Goal: Entertainment & Leisure: Consume media (video, audio)

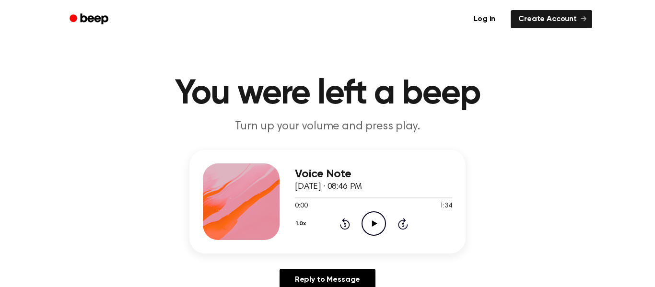
click at [380, 222] on icon "Play Audio" at bounding box center [373, 223] width 24 height 24
click at [376, 104] on h1 "You were left a beep" at bounding box center [327, 94] width 491 height 35
click at [377, 220] on icon "Play Audio" at bounding box center [373, 223] width 24 height 24
click at [376, 227] on icon "Play Audio" at bounding box center [373, 223] width 24 height 24
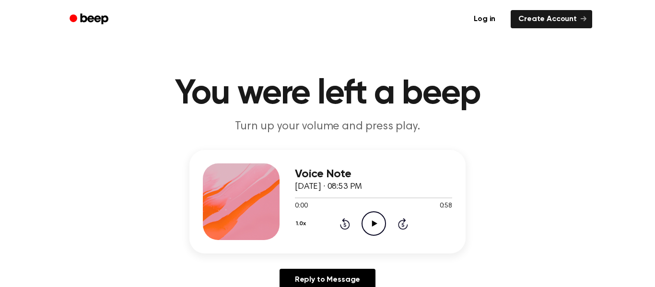
click at [374, 217] on icon "Play Audio" at bounding box center [373, 223] width 24 height 24
click at [372, 218] on icon "Play Audio" at bounding box center [373, 223] width 24 height 24
click at [373, 210] on div "1:43 1:43" at bounding box center [373, 206] width 157 height 10
click at [375, 217] on icon "Play Audio" at bounding box center [373, 223] width 24 height 24
